Goal: Task Accomplishment & Management: Use online tool/utility

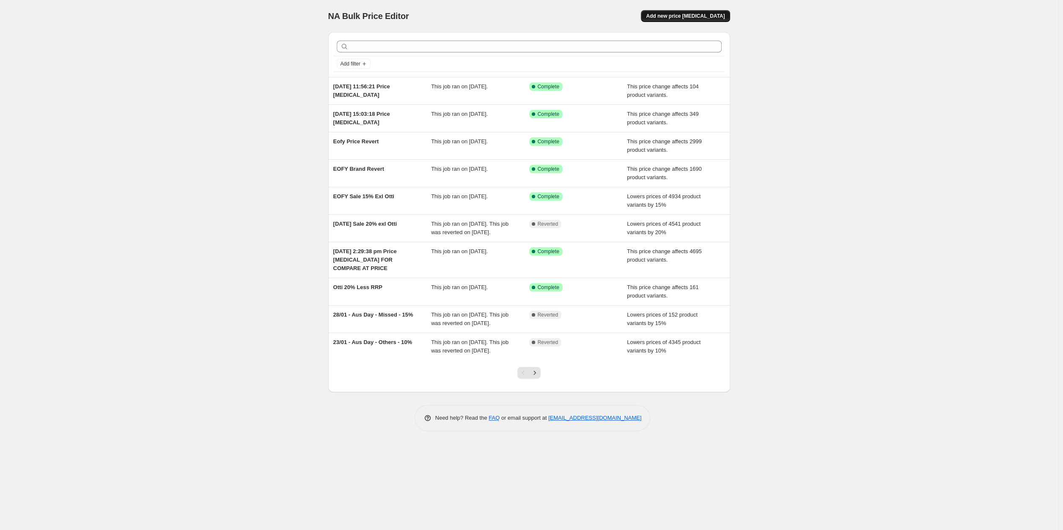
click at [698, 11] on button "Add new price [MEDICAL_DATA]" at bounding box center [685, 16] width 89 height 12
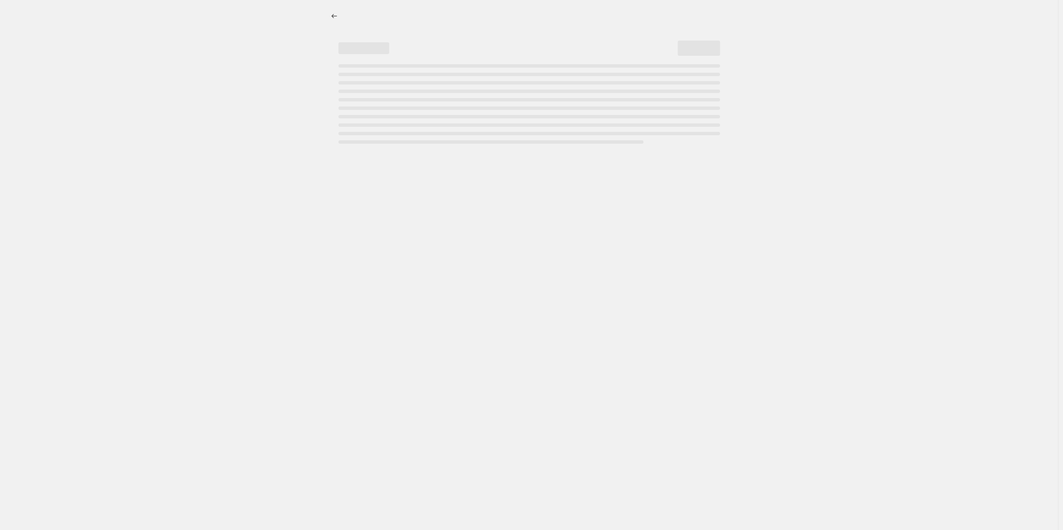
select select "percentage"
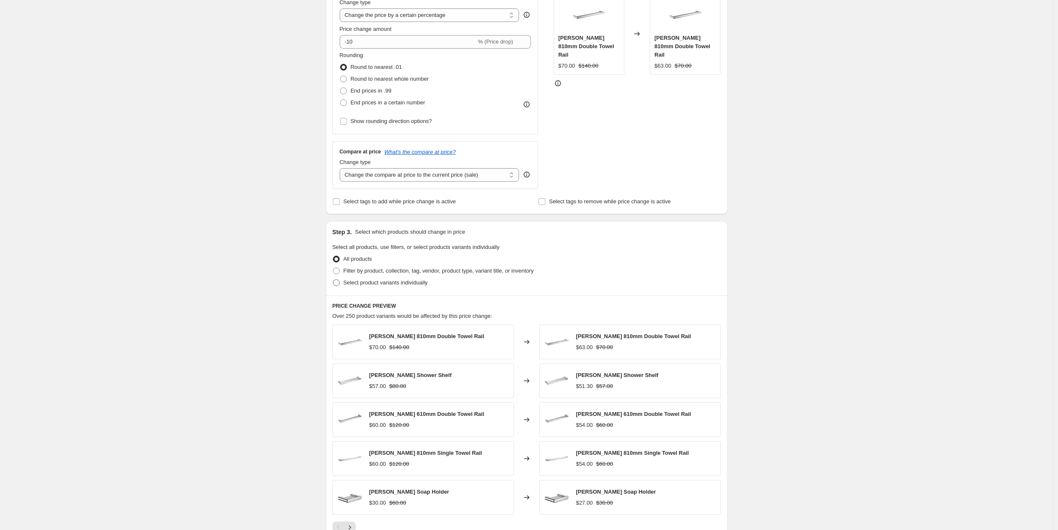
scroll to position [174, 0]
click at [368, 272] on span "Filter by product, collection, tag, vendor, product type, variant title, or inv…" at bounding box center [438, 270] width 190 height 6
click at [333, 268] on input "Filter by product, collection, tag, vendor, product type, variant title, or inv…" at bounding box center [333, 267] width 0 height 0
radio input "true"
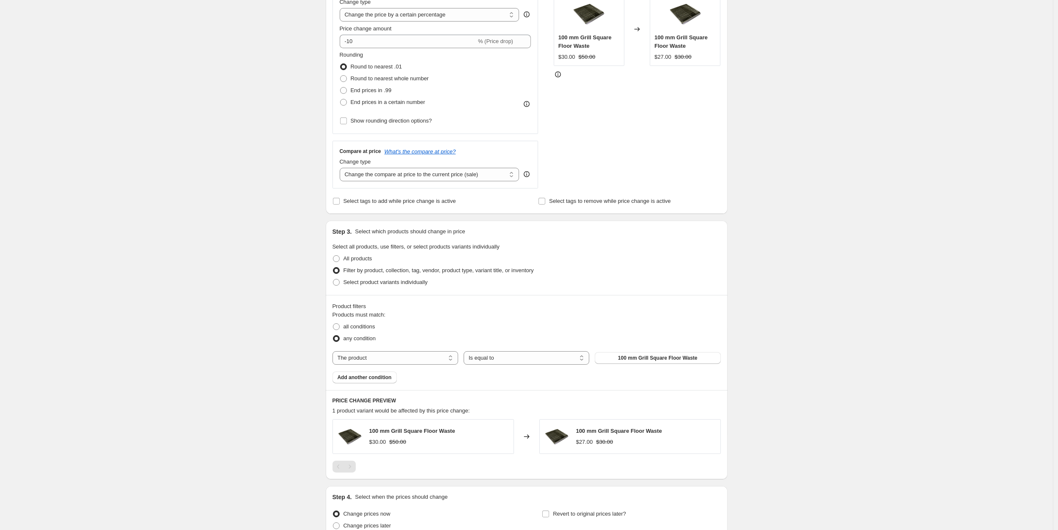
drag, startPoint x: 418, startPoint y: 352, endPoint x: 414, endPoint y: 347, distance: 6.3
click at [414, 347] on div "Products must match: all conditions any condition The product The product's col…" at bounding box center [526, 347] width 388 height 73
click at [332, 351] on select "The product The product's collection The product's tag The product's vendor The…" at bounding box center [395, 358] width 126 height 14
select select "vendor"
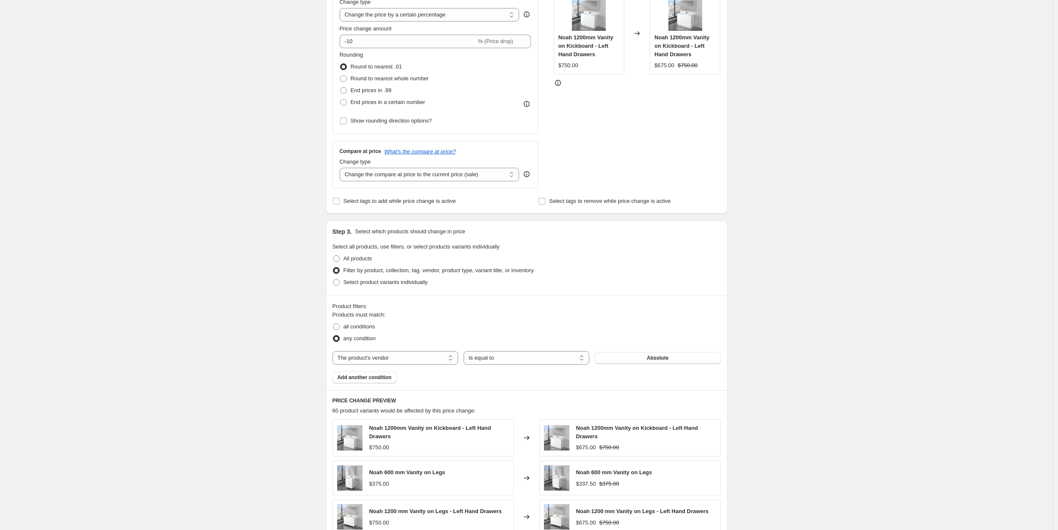
click at [664, 359] on span "Absolute" at bounding box center [658, 358] width 22 height 7
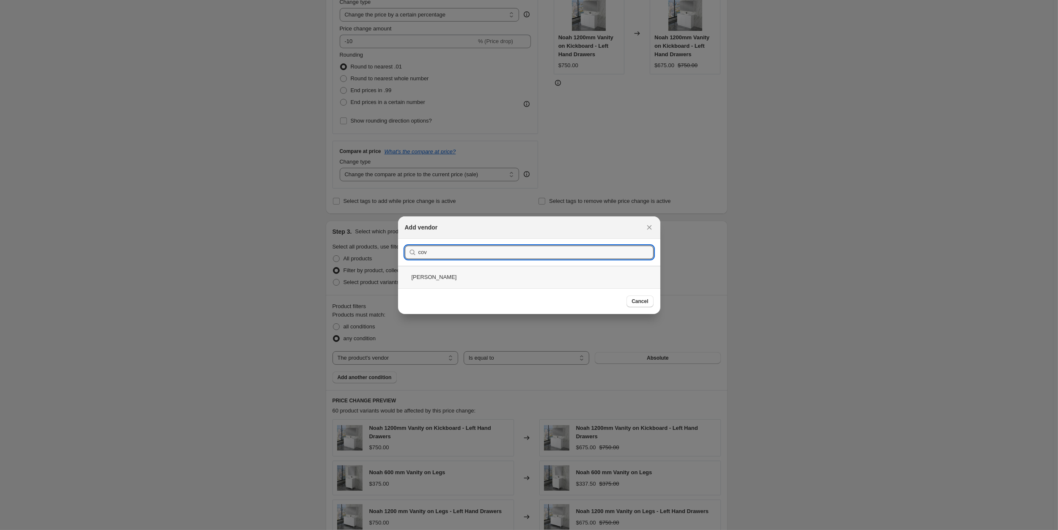
type input "cov"
click at [434, 274] on div "[PERSON_NAME]" at bounding box center [529, 277] width 262 height 22
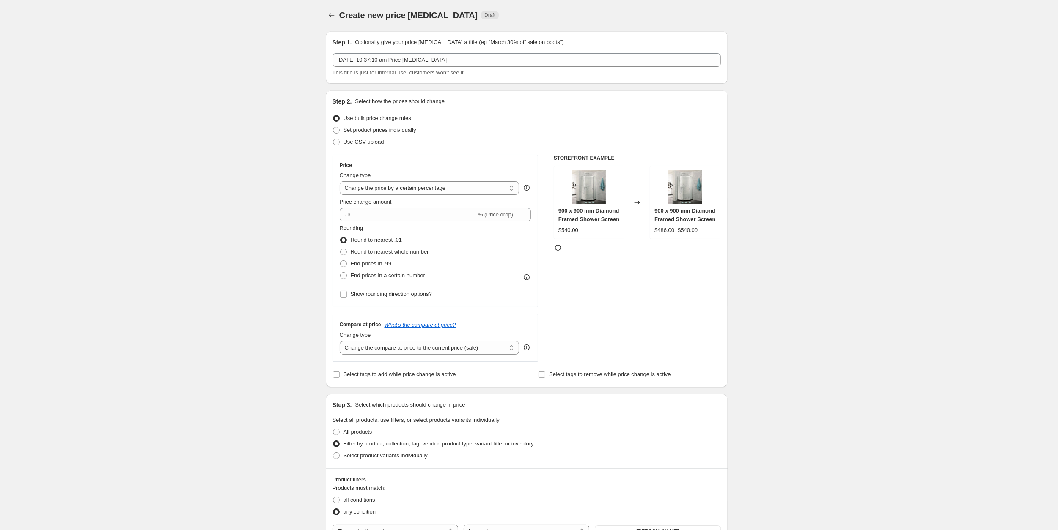
scroll to position [0, 0]
click at [340, 182] on select "Change the price to a certain amount Change the price by a certain amount Chang…" at bounding box center [430, 189] width 180 height 14
click option "Change the price by a certain percentage" at bounding box center [0, 0] width 0 height 0
click at [381, 219] on input "-10" at bounding box center [408, 216] width 137 height 14
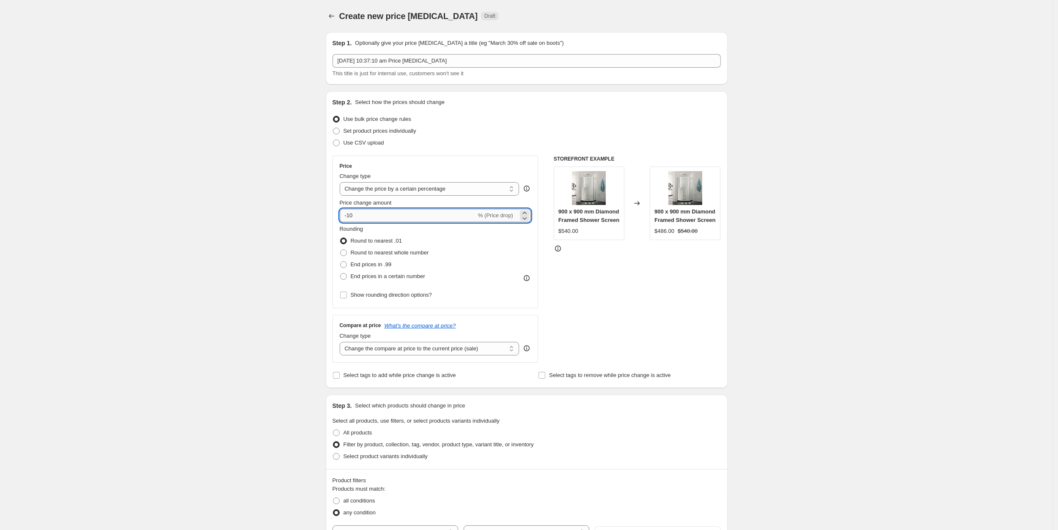
click at [381, 219] on input "-10" at bounding box center [408, 216] width 137 height 14
type input "5"
click at [284, 243] on div "Create new price [MEDICAL_DATA]. This page is ready Create new price [MEDICAL_D…" at bounding box center [526, 473] width 1053 height 946
click at [345, 256] on span at bounding box center [343, 253] width 7 height 7
click at [340, 250] on input "Round to nearest whole number" at bounding box center [340, 250] width 0 height 0
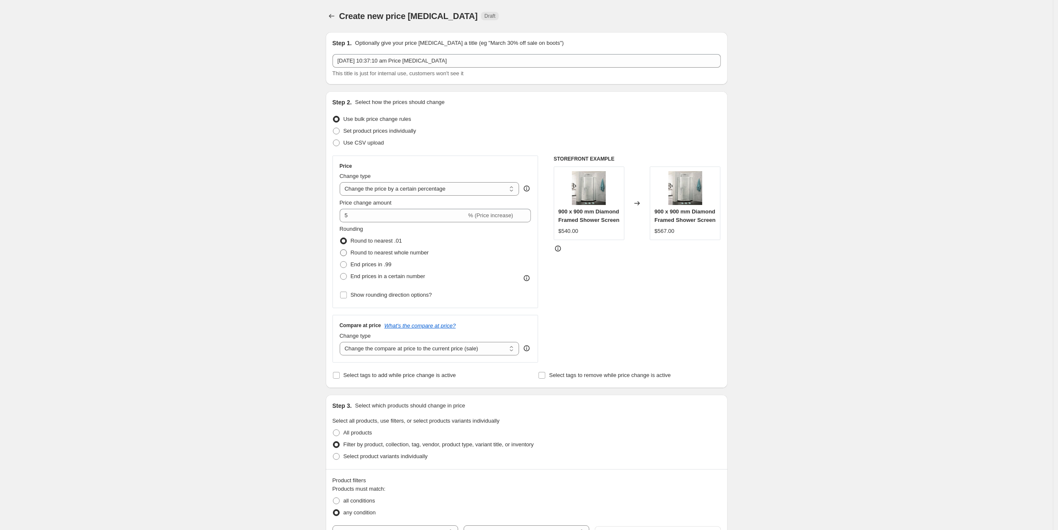
radio input "true"
click at [345, 293] on input "Show rounding direction options?" at bounding box center [343, 295] width 7 height 7
checkbox input "true"
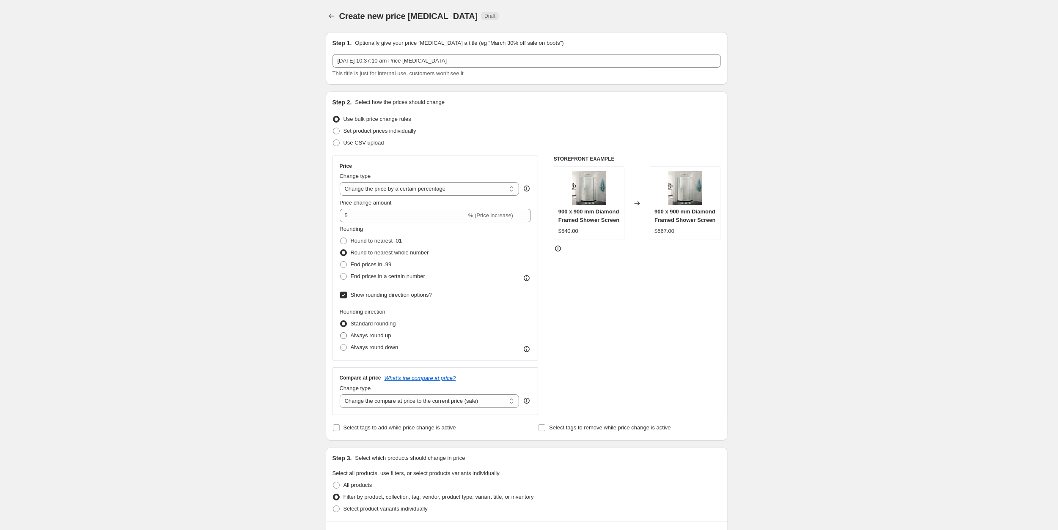
click at [353, 334] on label "Always round up" at bounding box center [366, 336] width 52 height 12
click at [340, 333] on input "Always round up" at bounding box center [340, 332] width 0 height 0
radio input "true"
click at [367, 281] on span "End prices in a certain number" at bounding box center [388, 276] width 74 height 8
click at [340, 274] on input "End prices in a certain number" at bounding box center [340, 273] width 0 height 0
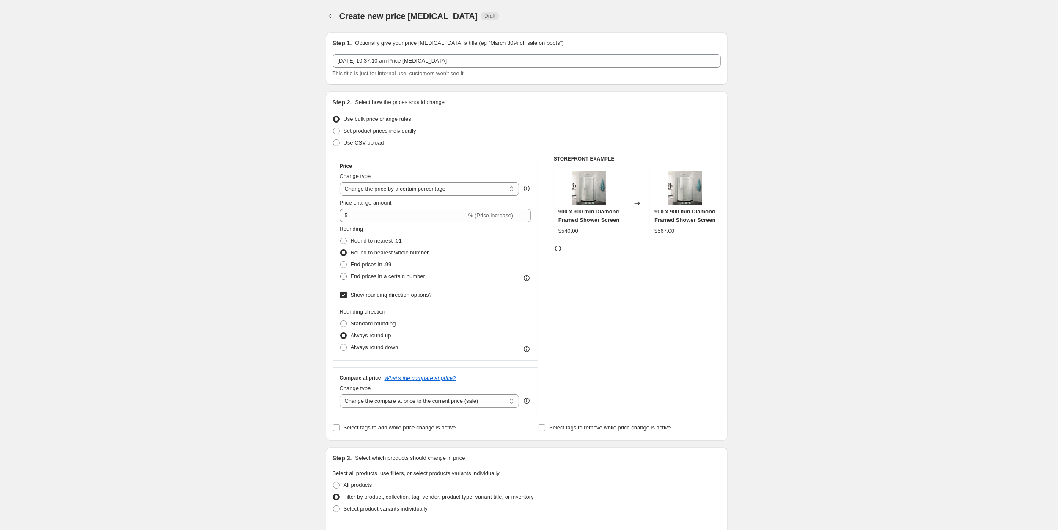
radio input "true"
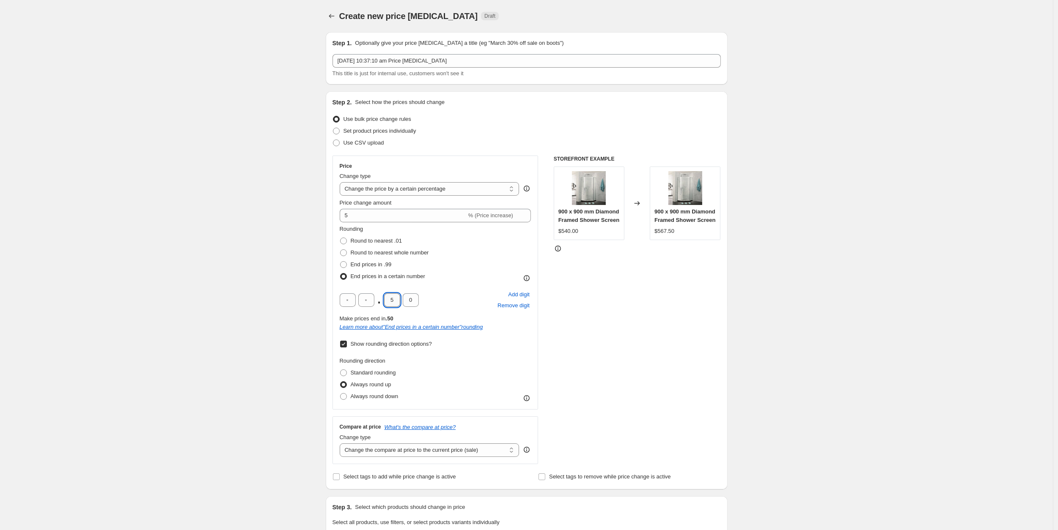
click at [395, 305] on input "5" at bounding box center [392, 300] width 16 height 14
click at [371, 302] on input "text" at bounding box center [366, 300] width 16 height 14
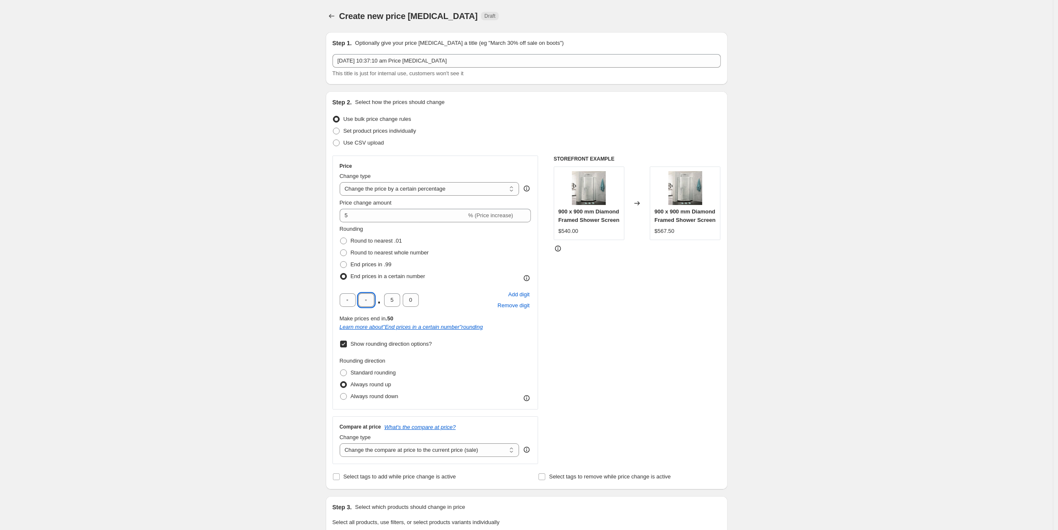
click at [371, 302] on input "text" at bounding box center [366, 300] width 16 height 14
type input "5"
click at [656, 324] on div "STOREFRONT EXAMPLE 900 x 900 mm Diamond Framed Shower Screen $540.00 Changed to…" at bounding box center [637, 310] width 167 height 309
click at [373, 402] on label "Always round down" at bounding box center [369, 397] width 59 height 12
click at [340, 394] on input "Always round down" at bounding box center [340, 393] width 0 height 0
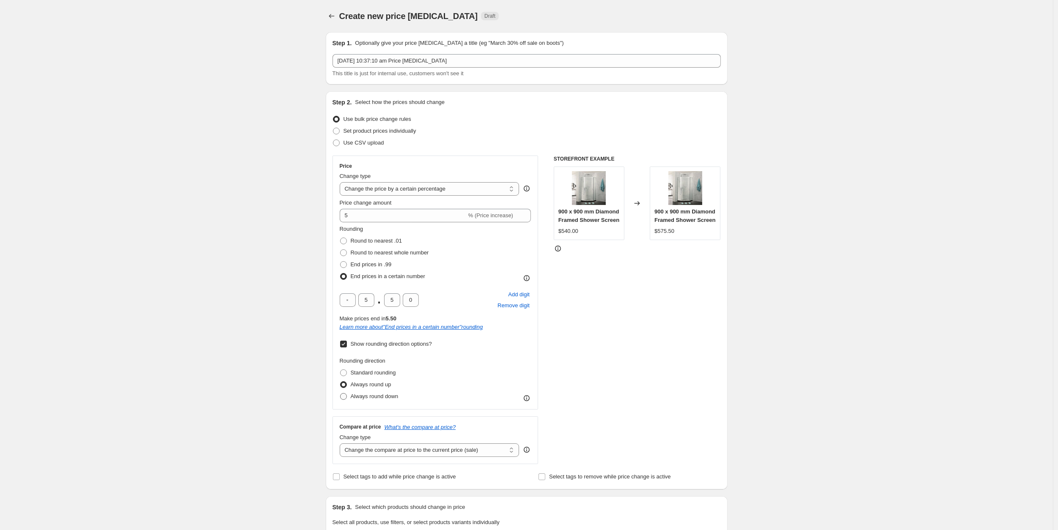
radio input "true"
click at [364, 387] on span "Always round up" at bounding box center [371, 384] width 41 height 6
click at [340, 382] on input "Always round up" at bounding box center [340, 381] width 0 height 0
radio input "true"
click at [399, 294] on input "5" at bounding box center [392, 300] width 16 height 14
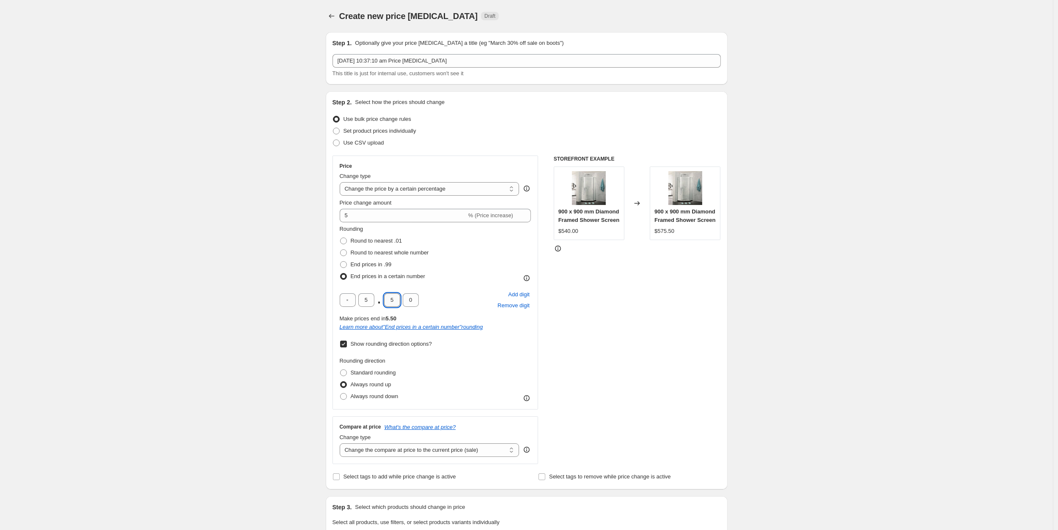
click at [399, 294] on input "5" at bounding box center [392, 300] width 16 height 14
click at [596, 368] on div "STOREFRONT EXAMPLE 900 x 900 mm Diamond Framed Shower Screen $540.00 Changed to…" at bounding box center [637, 310] width 167 height 309
click at [393, 300] on input "text" at bounding box center [392, 300] width 16 height 14
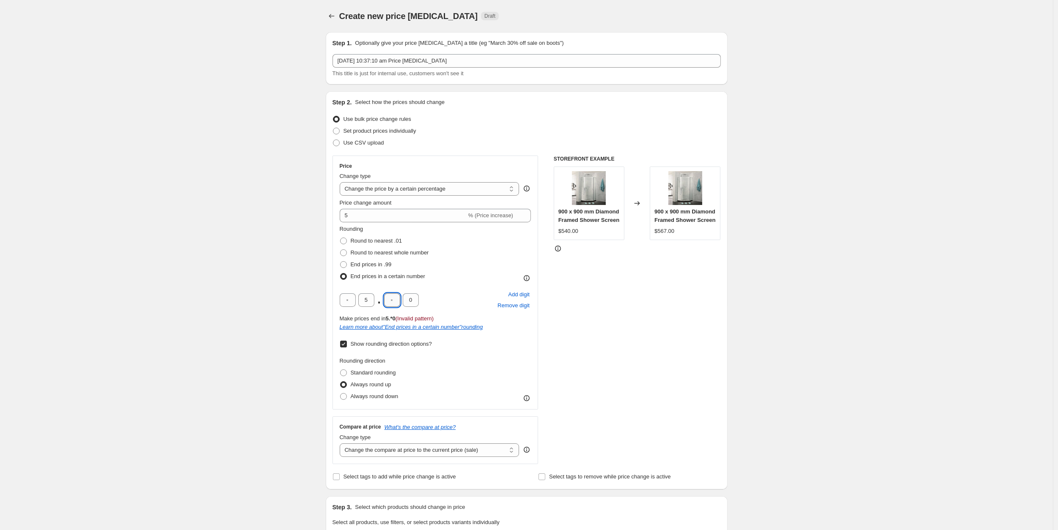
click at [393, 300] on input "text" at bounding box center [392, 300] width 16 height 14
type input "0"
click at [636, 324] on div "STOREFRONT EXAMPLE 900 x 900 mm Diamond Framed Shower Screen $540.00 Changed to…" at bounding box center [637, 310] width 167 height 309
click at [214, 274] on div "Create new price [MEDICAL_DATA]. This page is ready Create new price [MEDICAL_D…" at bounding box center [526, 523] width 1053 height 1047
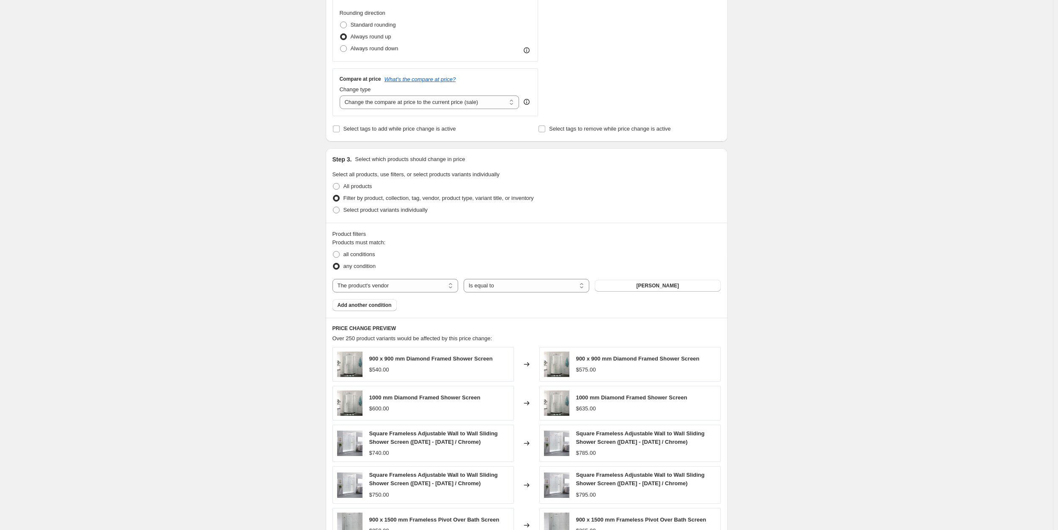
scroll to position [521, 0]
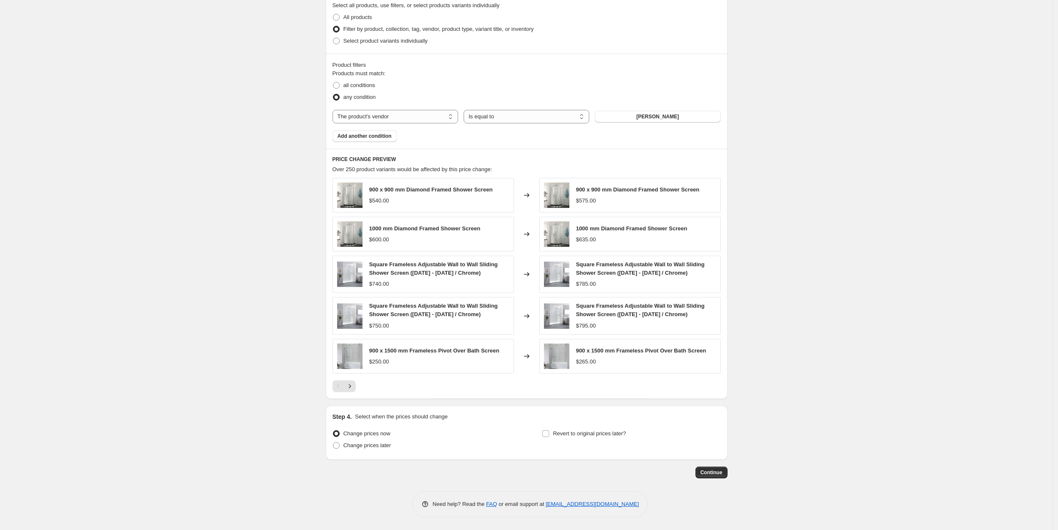
click at [359, 387] on div at bounding box center [526, 387] width 388 height 12
click at [353, 390] on icon "Next" at bounding box center [349, 386] width 8 height 8
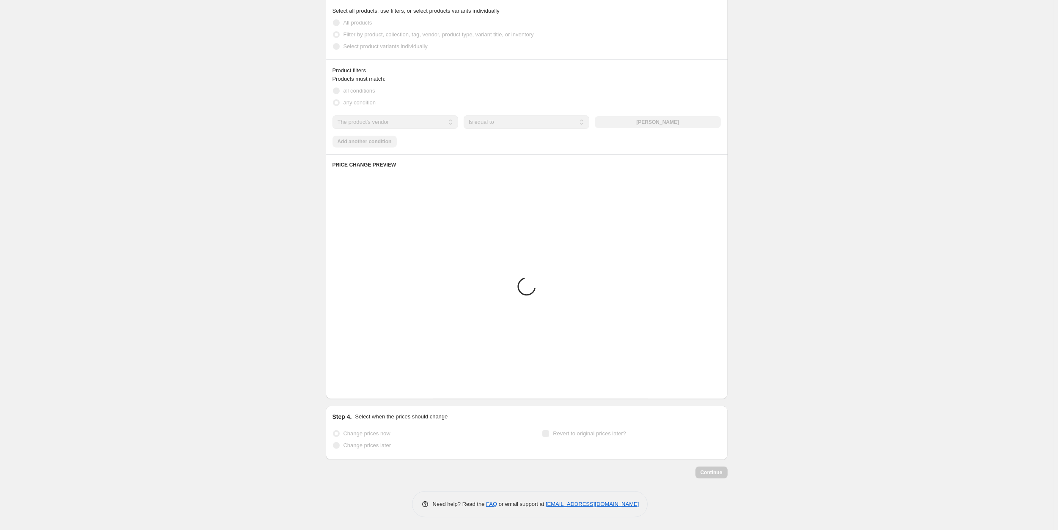
scroll to position [515, 0]
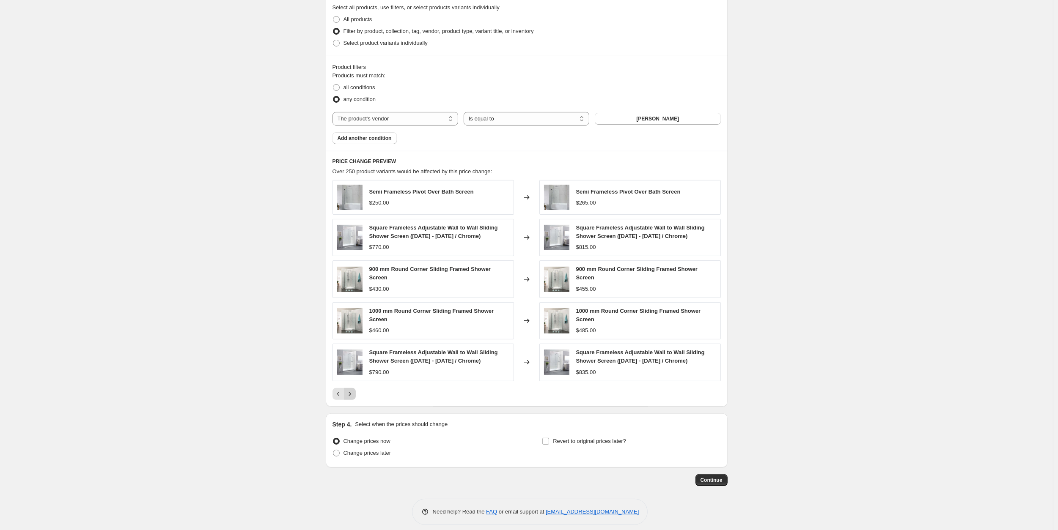
click at [353, 390] on button "Next" at bounding box center [350, 394] width 12 height 12
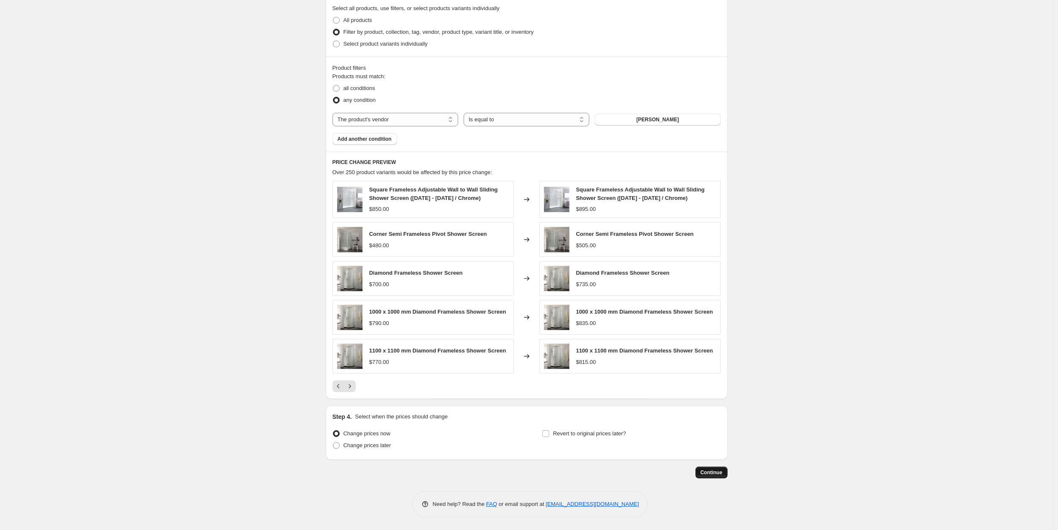
click at [705, 476] on span "Continue" at bounding box center [711, 472] width 22 height 7
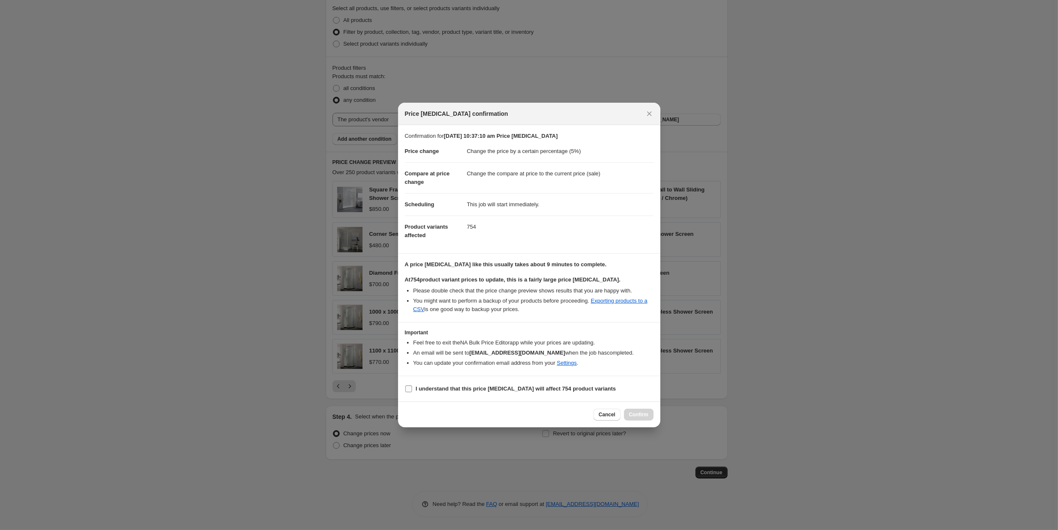
click at [546, 391] on b "I understand that this price [MEDICAL_DATA] will affect 754 product variants" at bounding box center [516, 389] width 200 height 6
click at [412, 391] on input "I understand that this price [MEDICAL_DATA] will affect 754 product variants" at bounding box center [408, 389] width 7 height 7
checkbox input "true"
click at [611, 418] on span "Cancel" at bounding box center [606, 414] width 16 height 7
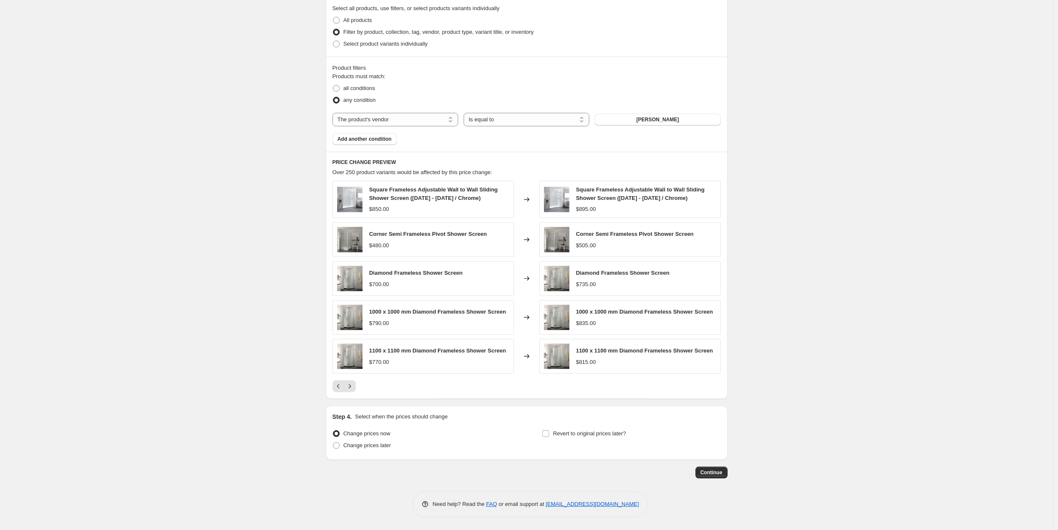
click at [358, 144] on button "Add another condition" at bounding box center [364, 139] width 64 height 12
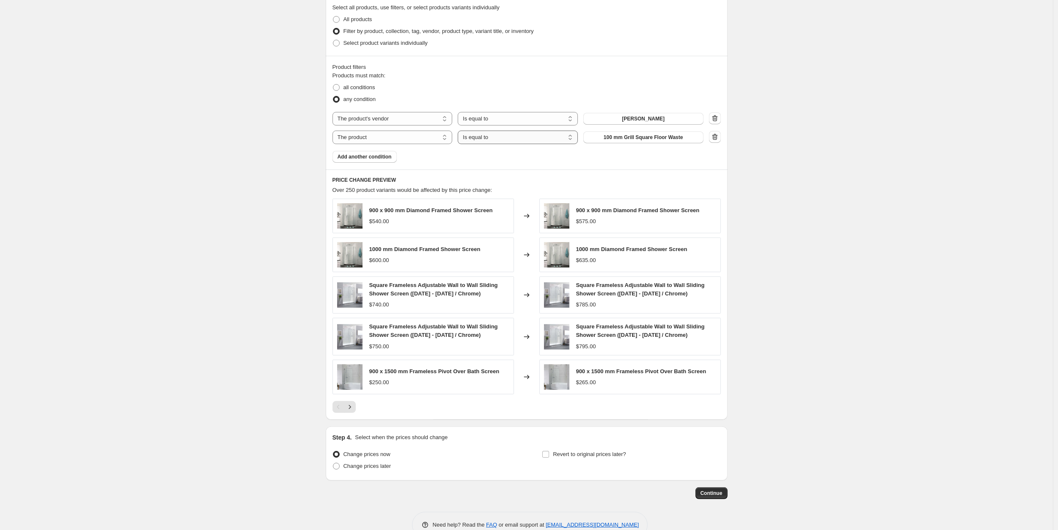
click at [458, 131] on select "Is equal to Is not equal to" at bounding box center [518, 138] width 120 height 14
click at [332, 131] on select "The product The product's collection The product's tag The product's vendor The…" at bounding box center [392, 138] width 120 height 14
select select "product_status"
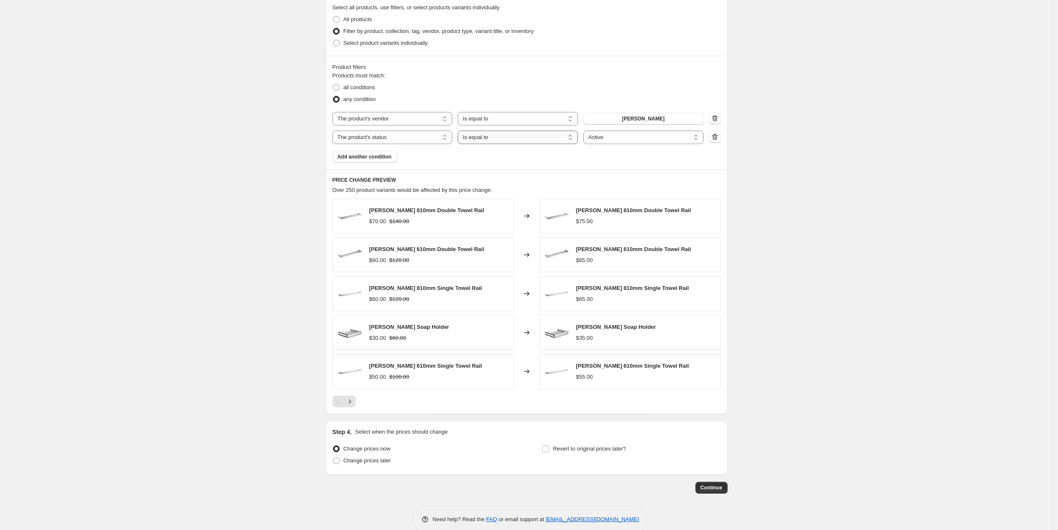
click at [458, 131] on select "Is equal to Is not equal to" at bounding box center [518, 138] width 120 height 14
click at [533, 137] on select "Is equal to Is not equal to" at bounding box center [518, 138] width 120 height 14
click at [353, 89] on span "all conditions" at bounding box center [359, 87] width 32 height 6
click at [333, 85] on input "all conditions" at bounding box center [333, 84] width 0 height 0
radio input "true"
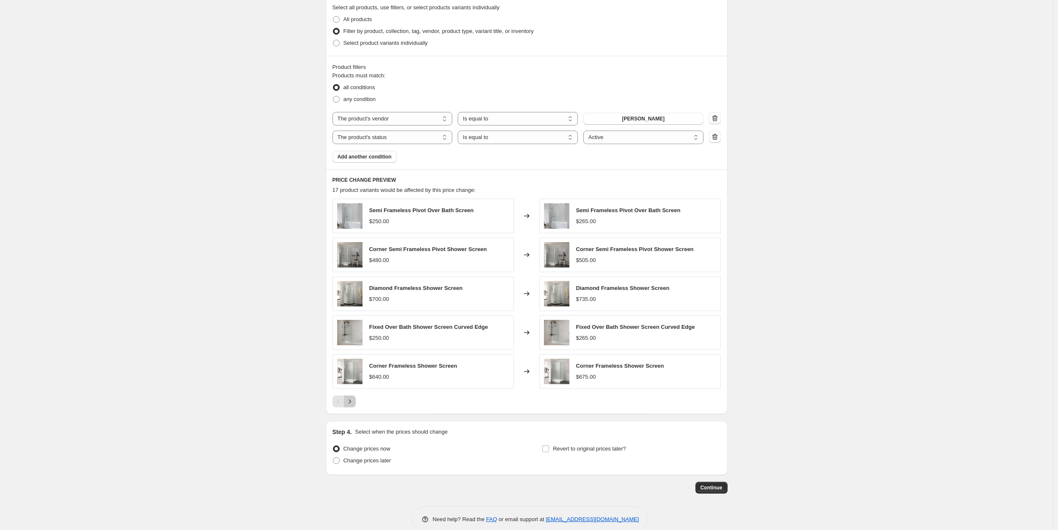
click at [351, 400] on button "Next" at bounding box center [350, 402] width 12 height 12
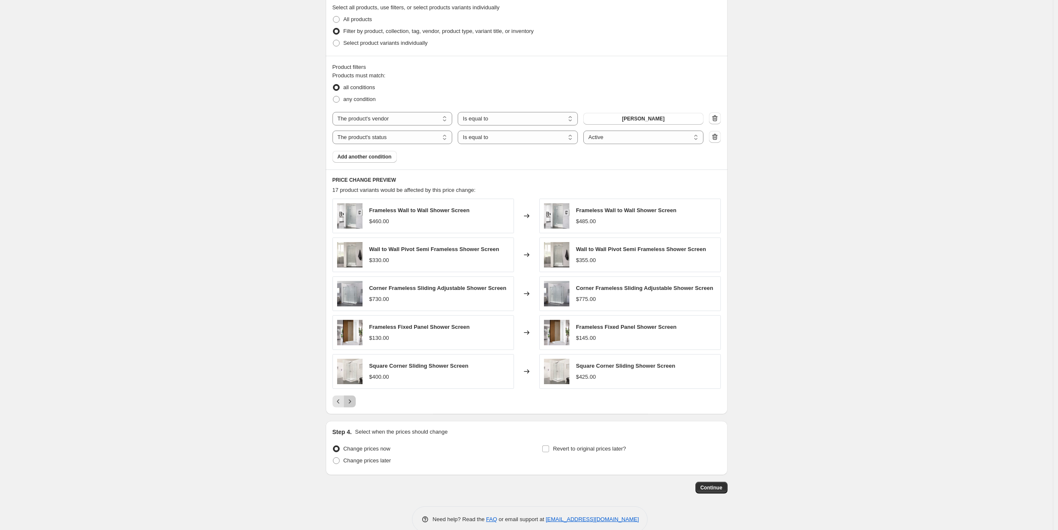
click at [349, 406] on icon "Next" at bounding box center [349, 402] width 8 height 8
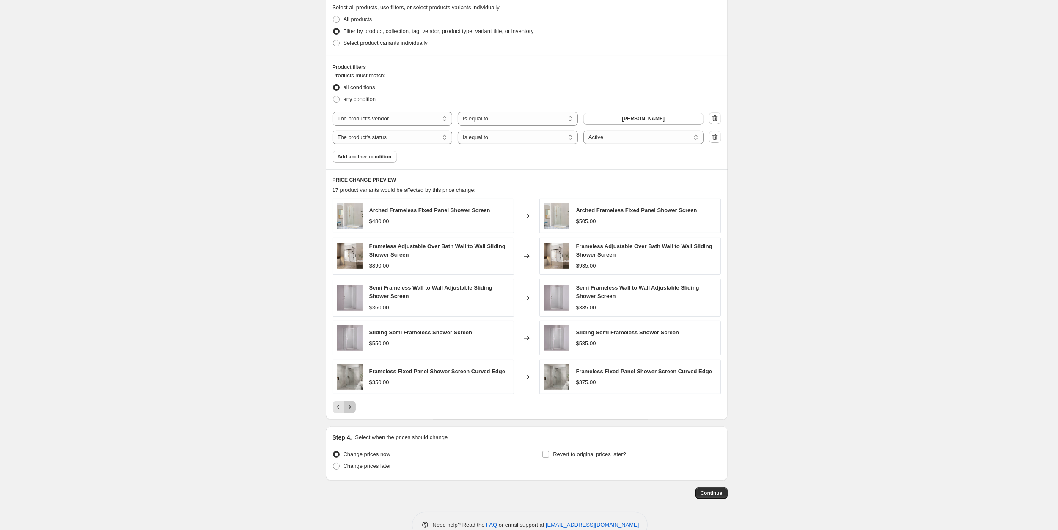
click at [348, 411] on icon "Next" at bounding box center [349, 407] width 8 height 8
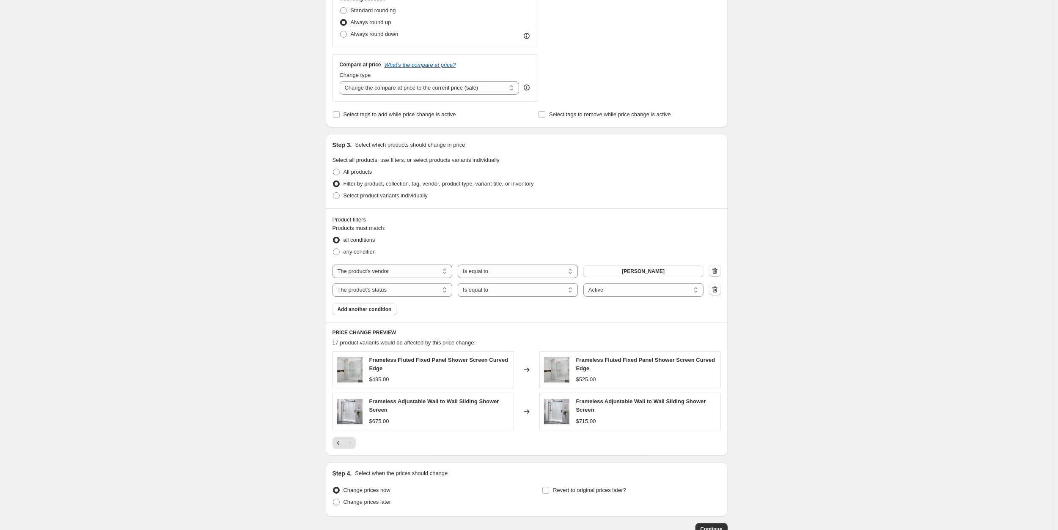
scroll to position [422, 0]
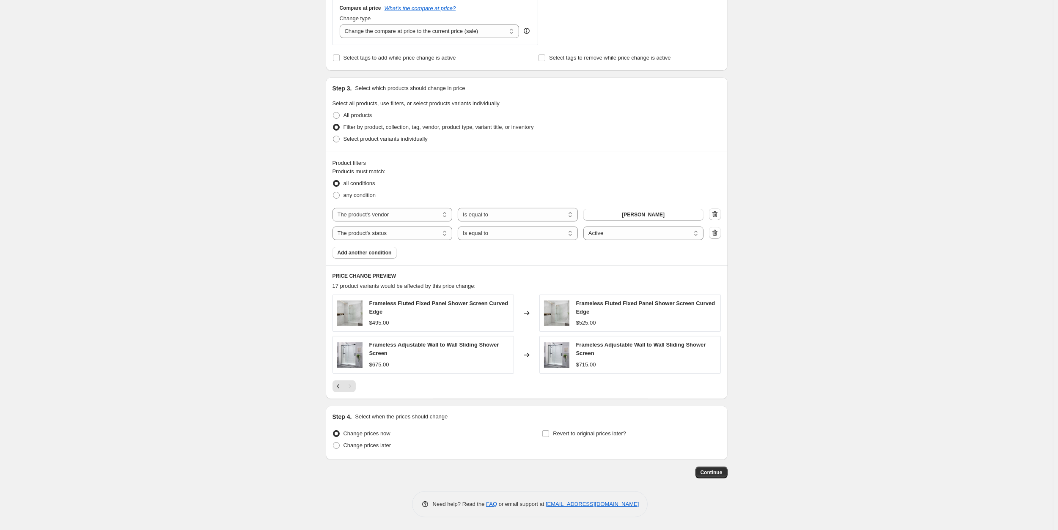
click at [705, 465] on div "Step 1. Optionally give your price [MEDICAL_DATA] a title (eg "March 30% off sa…" at bounding box center [523, 42] width 409 height 872
click at [705, 471] on button "Continue" at bounding box center [711, 473] width 32 height 12
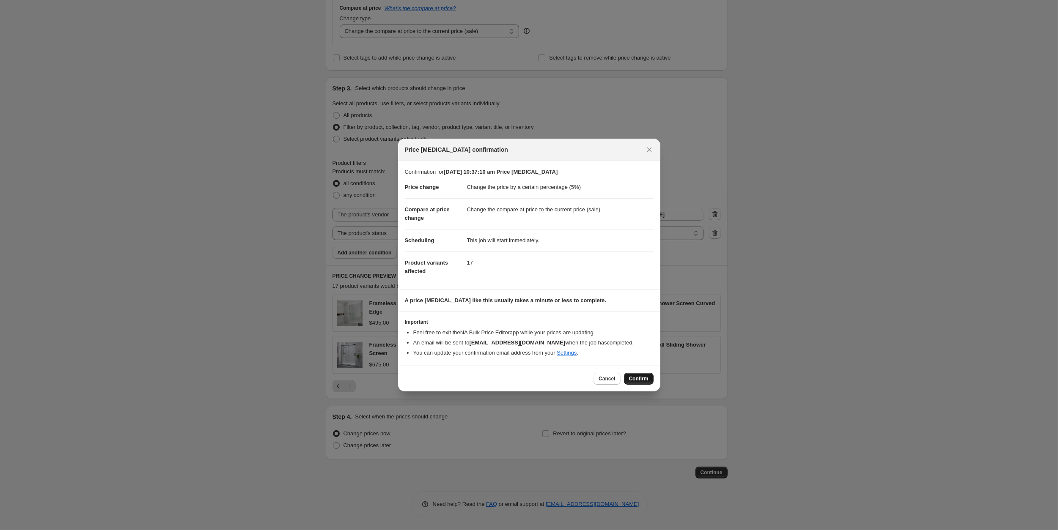
click at [646, 374] on button "Confirm" at bounding box center [639, 379] width 30 height 12
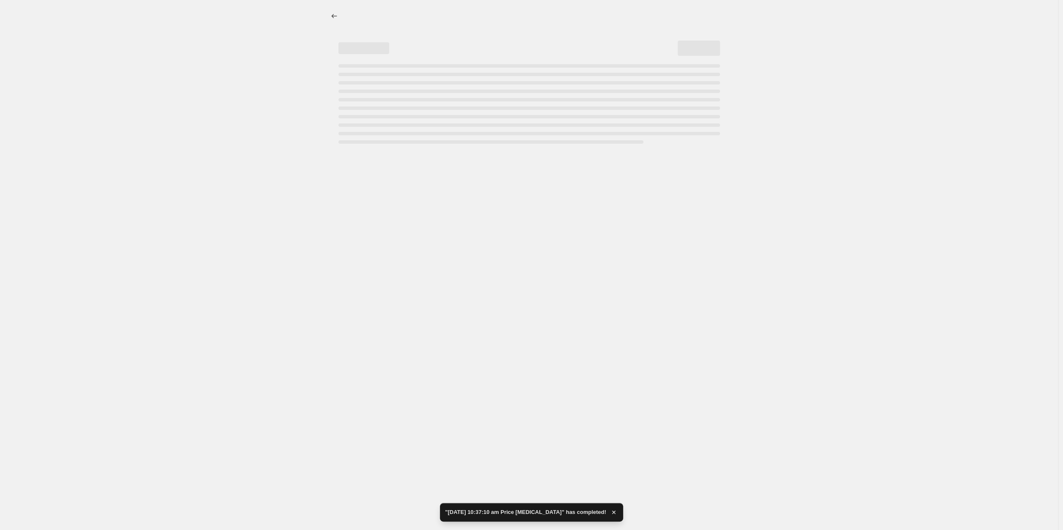
select select "percentage"
select select "vendor"
select select "product_status"
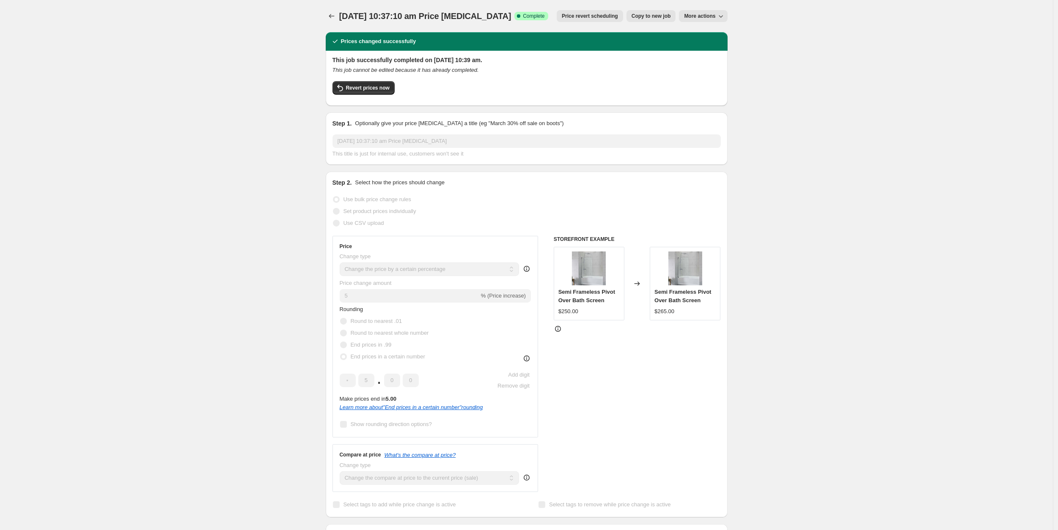
click at [333, 9] on div "[DATE] 10:37:10 am Price [MEDICAL_DATA]. This page is ready [DATE] 10:37:10 am …" at bounding box center [527, 16] width 402 height 32
click at [336, 15] on icon "Price change jobs" at bounding box center [331, 16] width 8 height 8
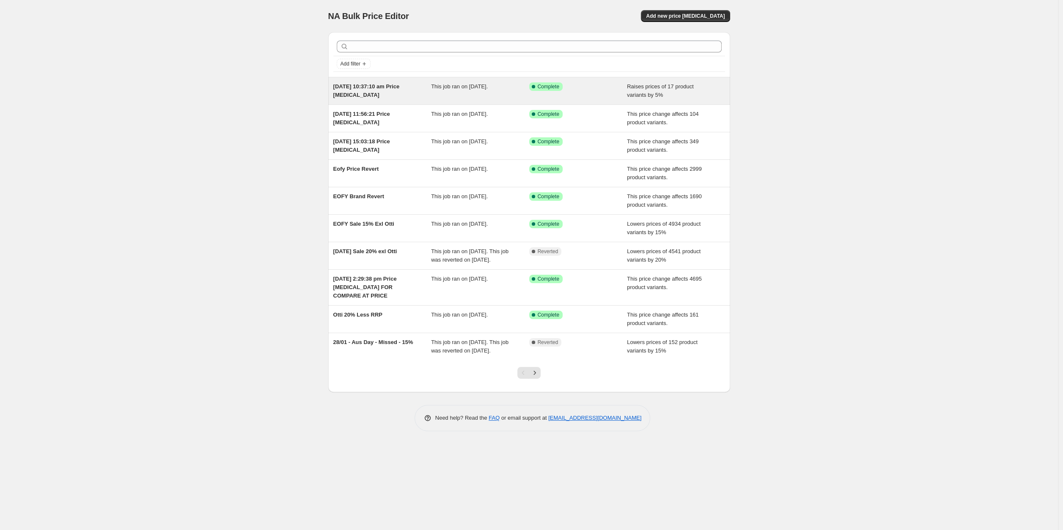
click at [377, 82] on div "[DATE] 10:37:10 am Price [MEDICAL_DATA] This job ran on [DATE]. Success Complet…" at bounding box center [529, 90] width 402 height 27
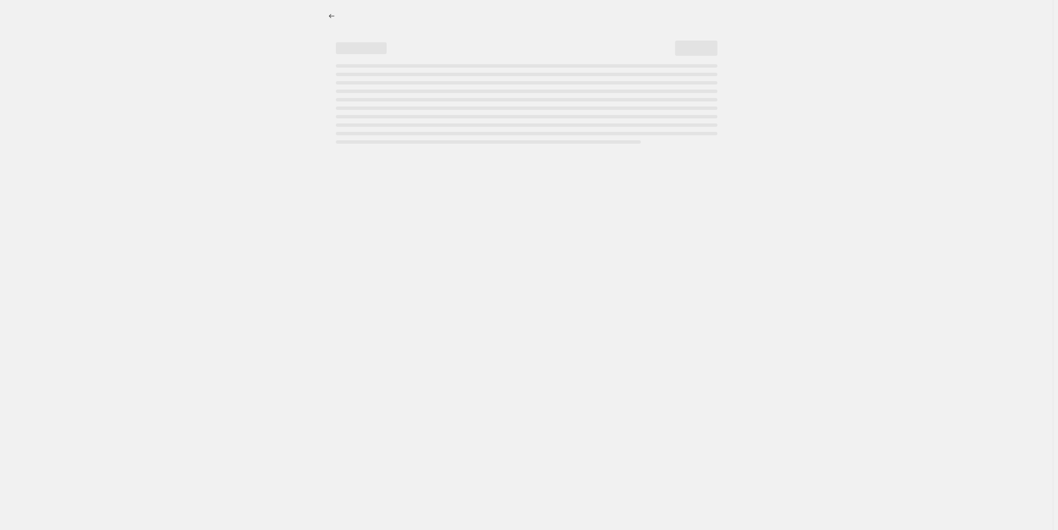
select select "percentage"
select select "vendor"
select select "product_status"
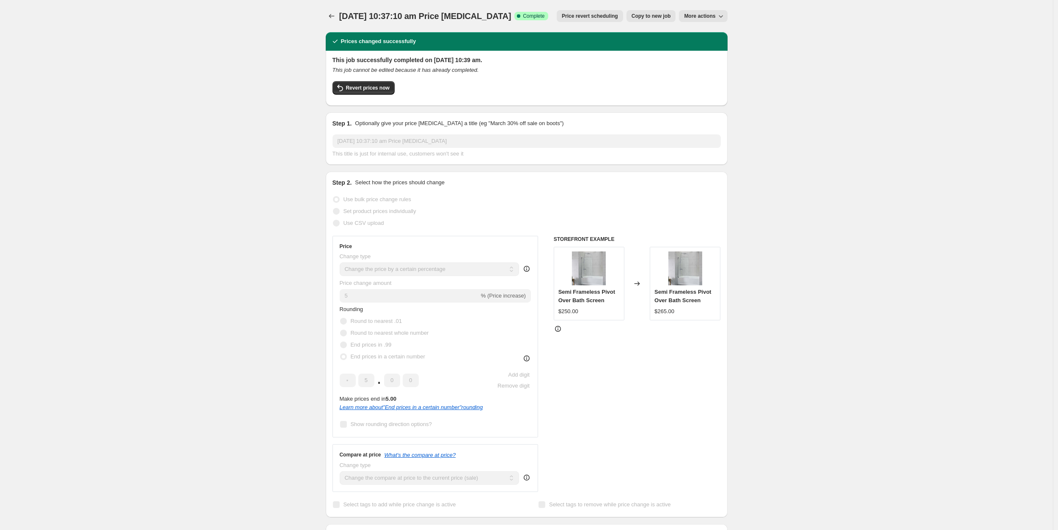
click at [705, 13] on button "More actions" at bounding box center [703, 16] width 48 height 12
click at [775, 54] on div "[DATE] 10:37:10 am Price [MEDICAL_DATA]. This page is ready [DATE] 10:37:10 am …" at bounding box center [526, 535] width 1053 height 1070
click at [336, 16] on icon "Price change jobs" at bounding box center [331, 16] width 8 height 8
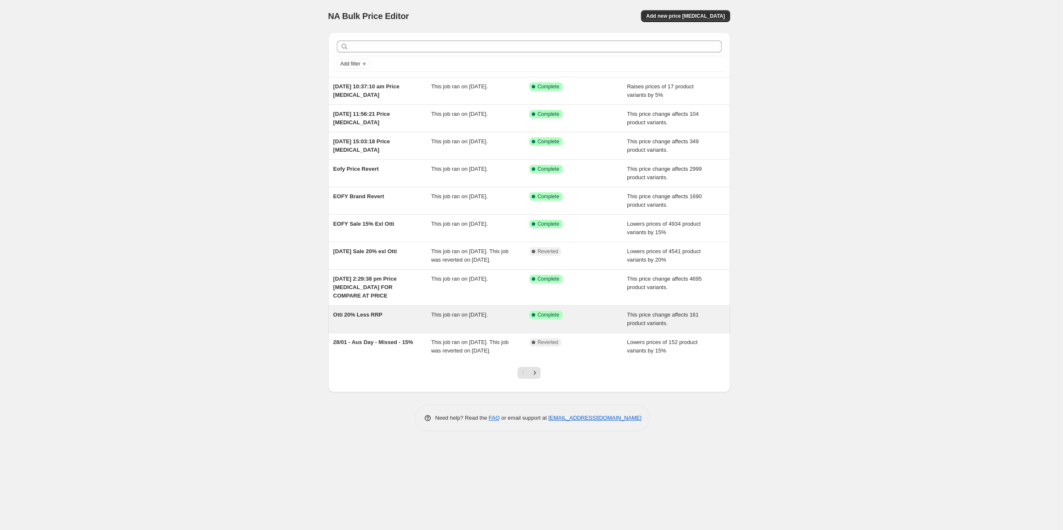
click at [364, 318] on span "Otti 20% Less RRP" at bounding box center [357, 315] width 49 height 6
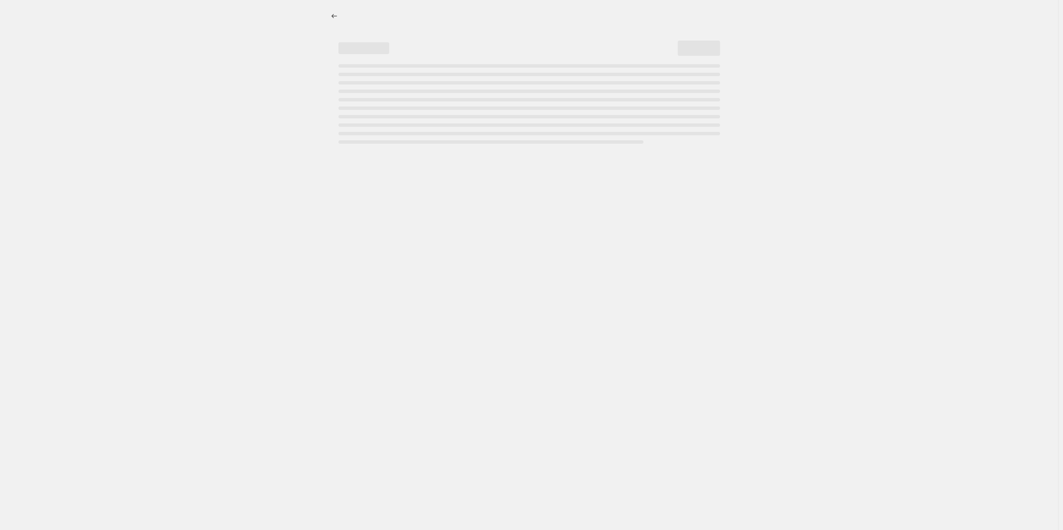
select select "pcap"
select select "no_change"
select select "vendor"
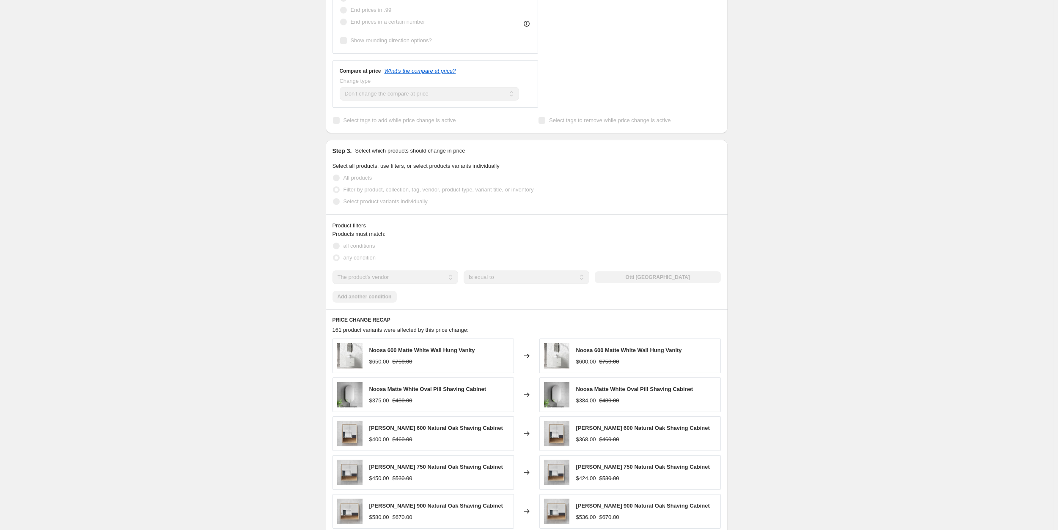
scroll to position [347, 0]
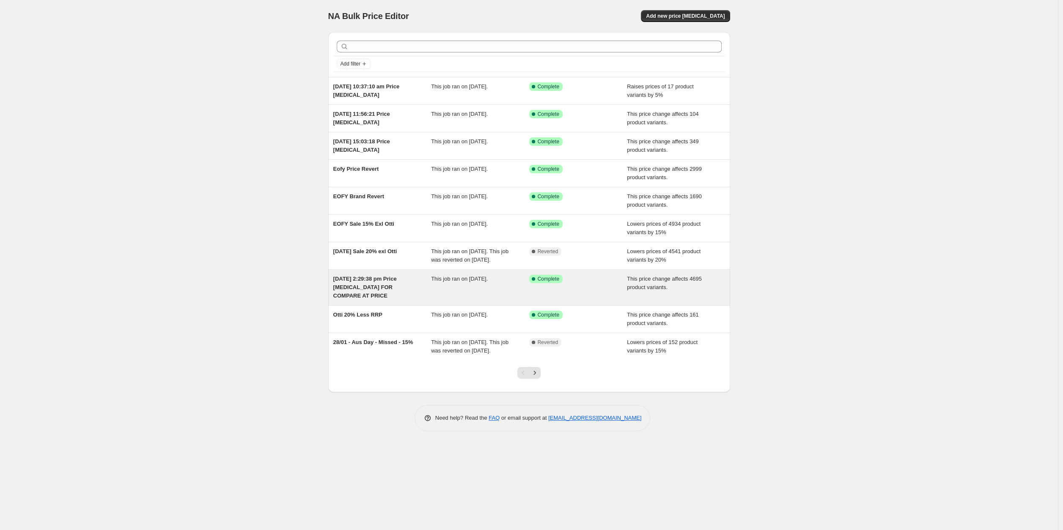
click at [392, 285] on div "[DATE] 2:29:38 pm Price [MEDICAL_DATA] FOR COMPARE AT PRICE" at bounding box center [382, 287] width 98 height 25
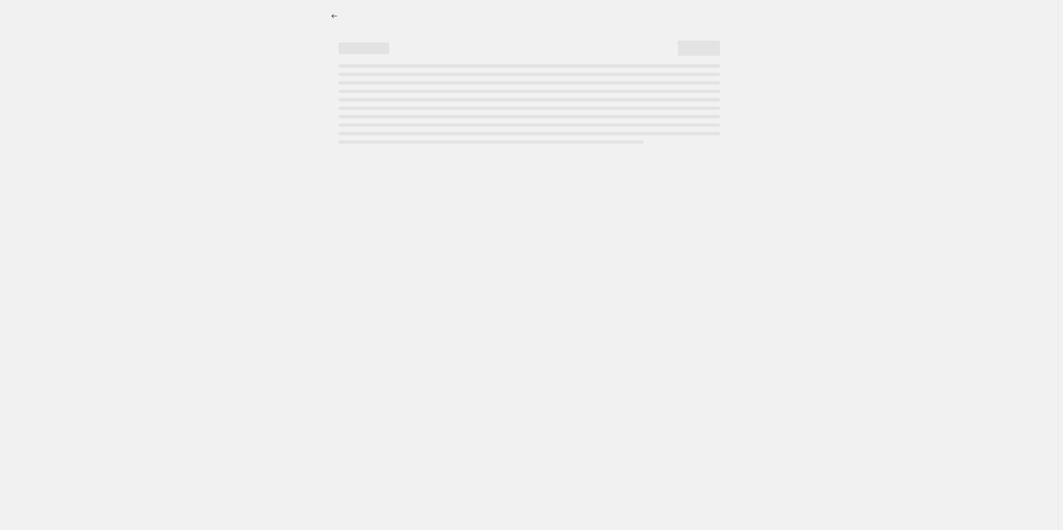
select select "no_change"
select select "remove"
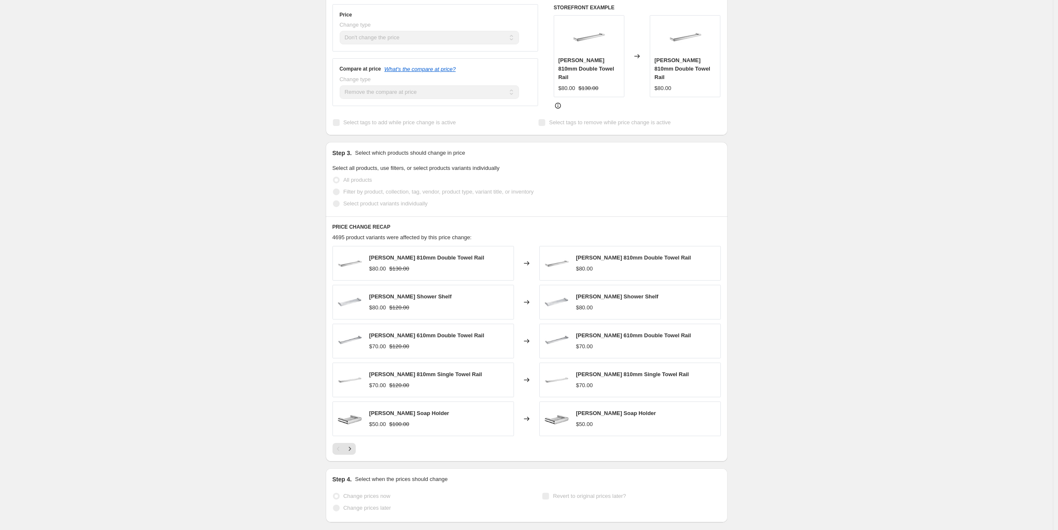
scroll to position [275, 0]
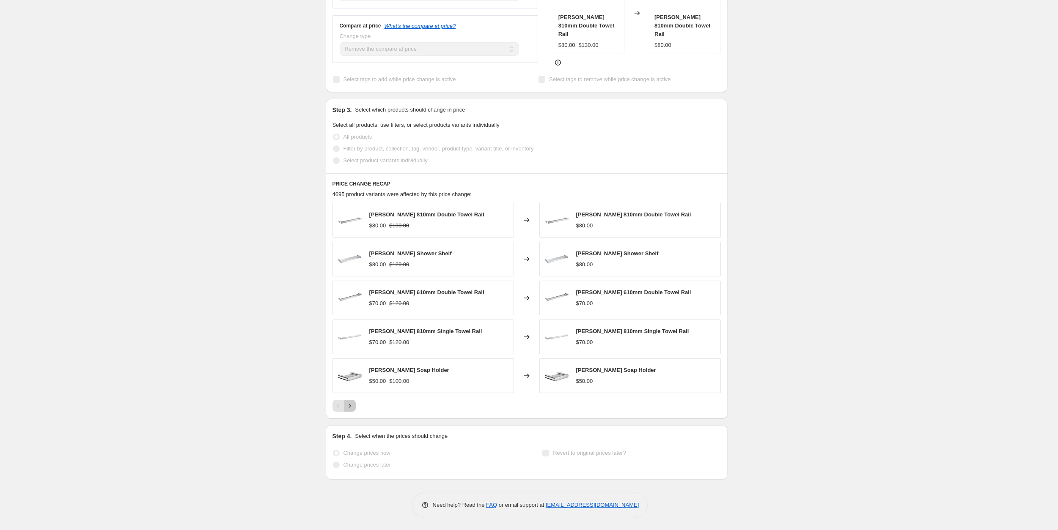
click at [352, 404] on icon "Next" at bounding box center [349, 406] width 8 height 8
click at [352, 407] on icon "Next" at bounding box center [349, 405] width 8 height 8
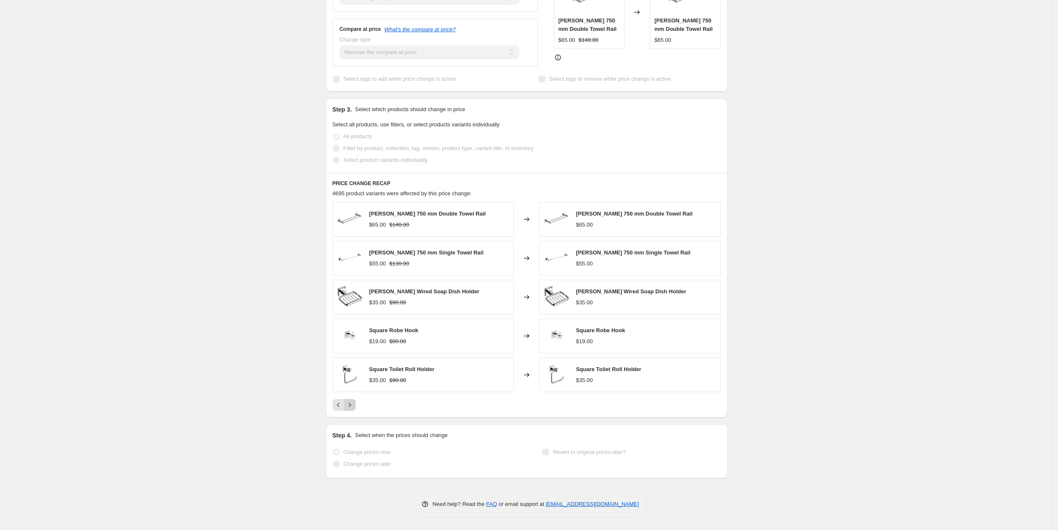
click at [352, 409] on button "Next" at bounding box center [350, 405] width 12 height 12
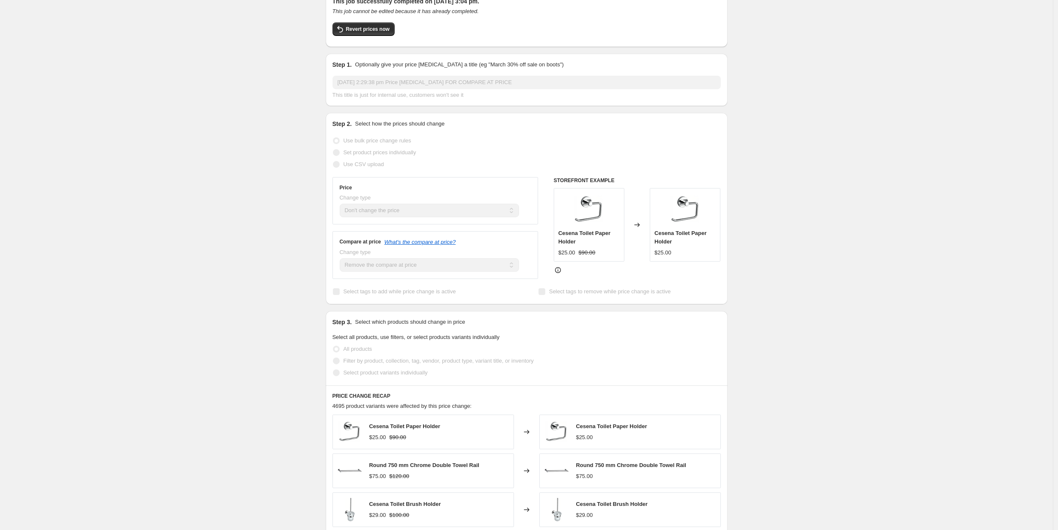
scroll to position [0, 0]
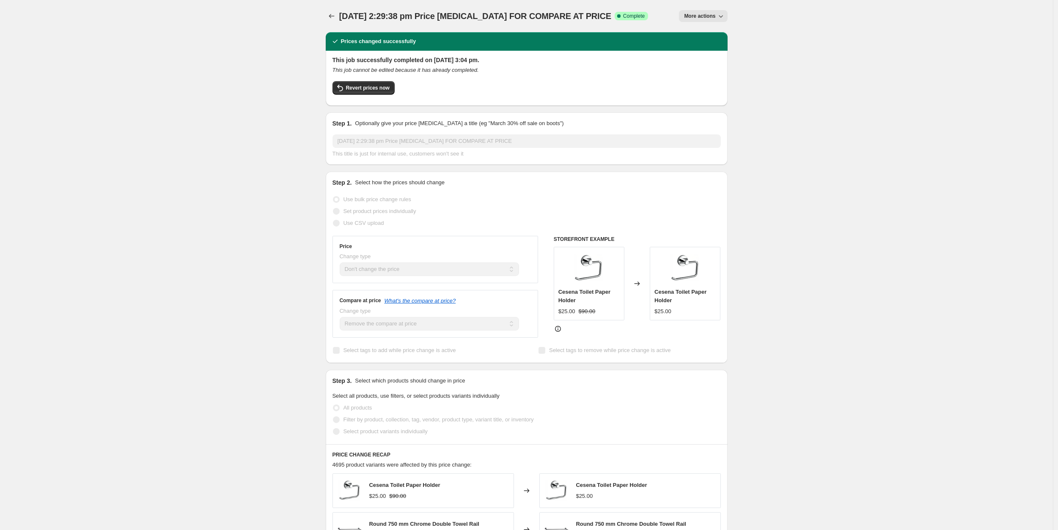
click at [339, 16] on div at bounding box center [333, 16] width 14 height 12
click at [718, 19] on button "More actions" at bounding box center [703, 16] width 48 height 12
